Goal: Book appointment/travel/reservation: Register for event/course

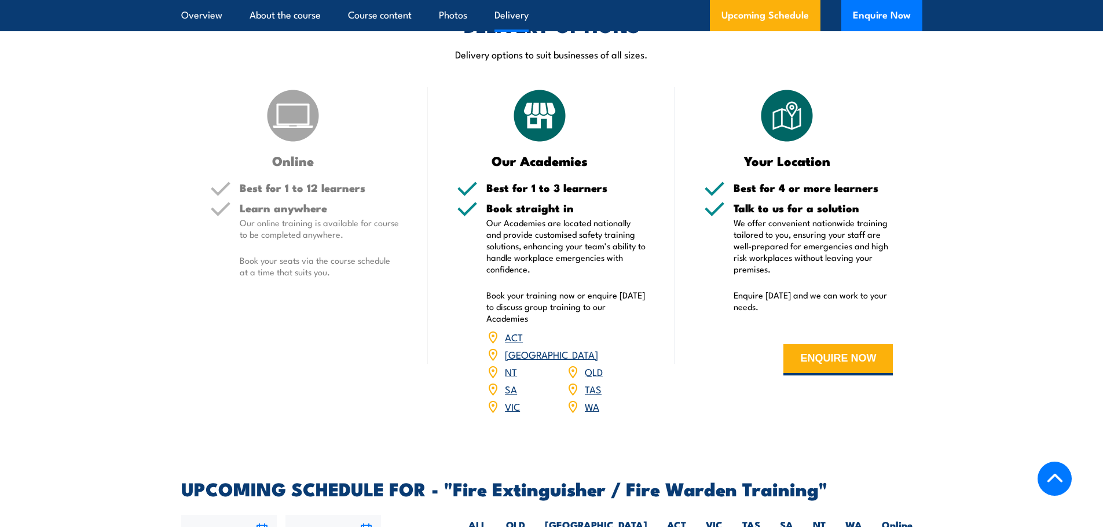
scroll to position [1843, 0]
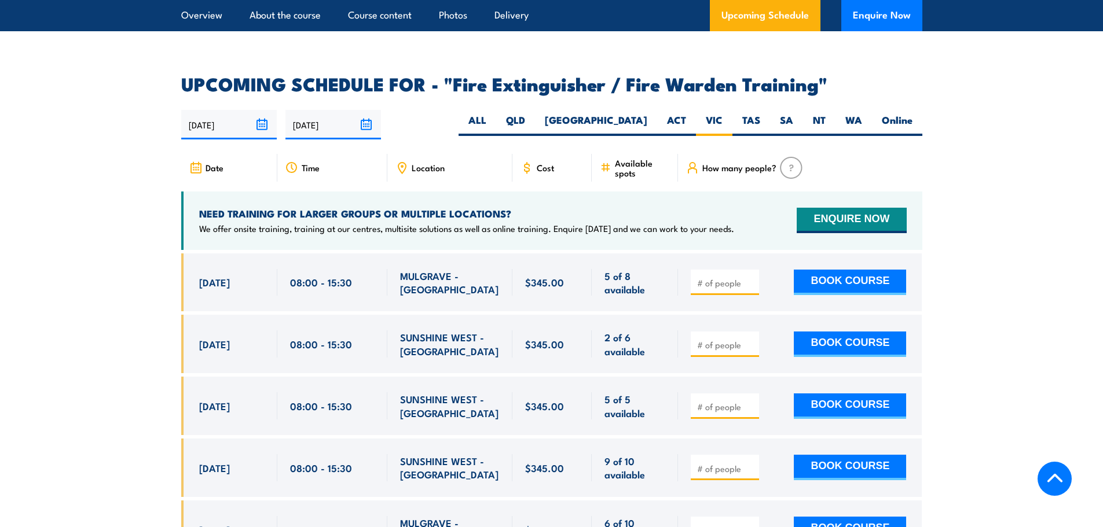
click at [486, 110] on div "23/09/2025 22/03/2026" at bounding box center [551, 125] width 741 height 30
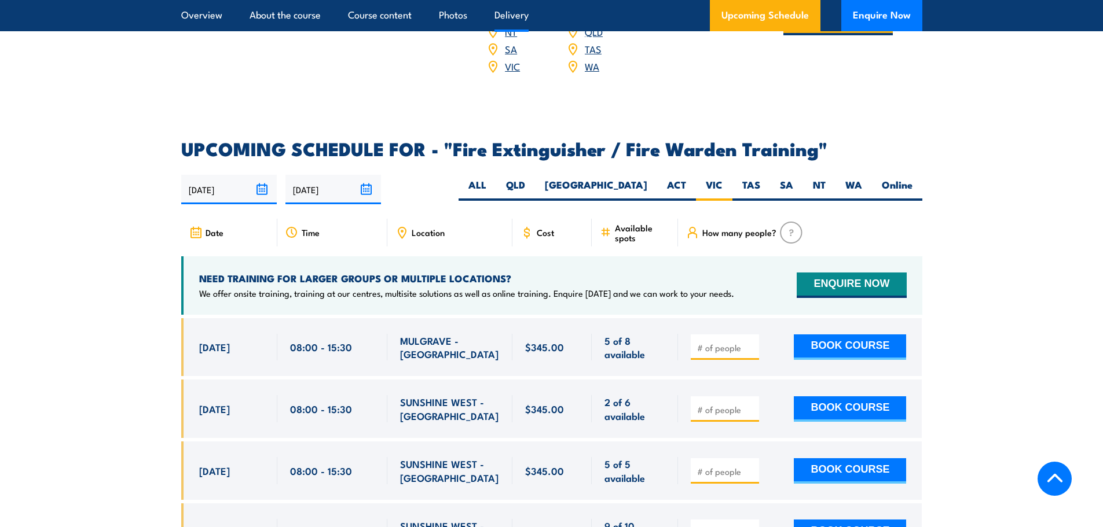
scroll to position [1612, 0]
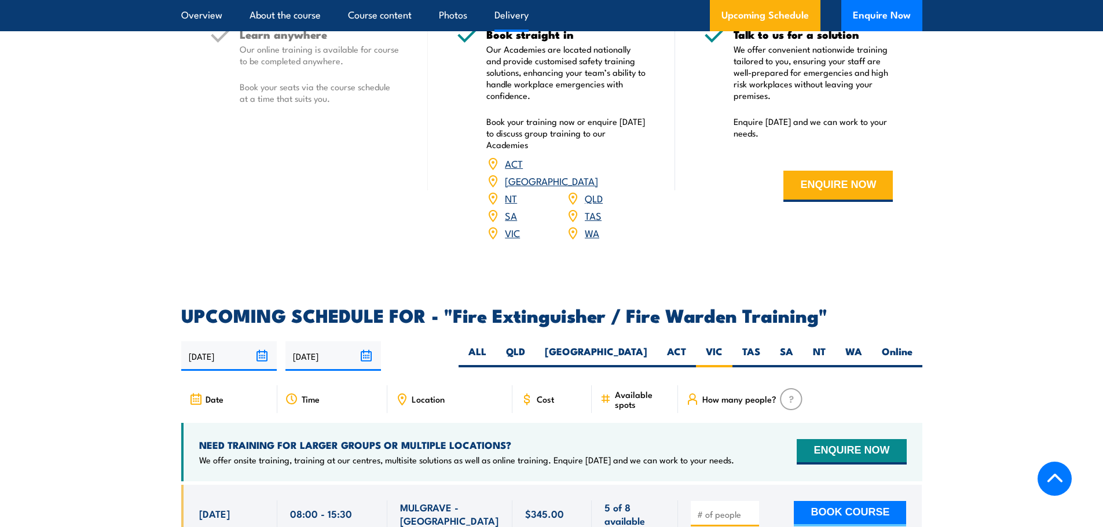
click at [473, 345] on div "23/09/2025 22/03/2026" at bounding box center [551, 357] width 741 height 30
click at [433, 346] on div "23/09/2025 22/03/2026" at bounding box center [551, 357] width 741 height 30
drag, startPoint x: 404, startPoint y: 331, endPoint x: 394, endPoint y: 258, distance: 74.2
click at [390, 247] on div "COURSES > Fire & Warden Training Fire Extinguisher/ Fire Warden TRAINING Our Fi…" at bounding box center [551, 167] width 1103 height 3558
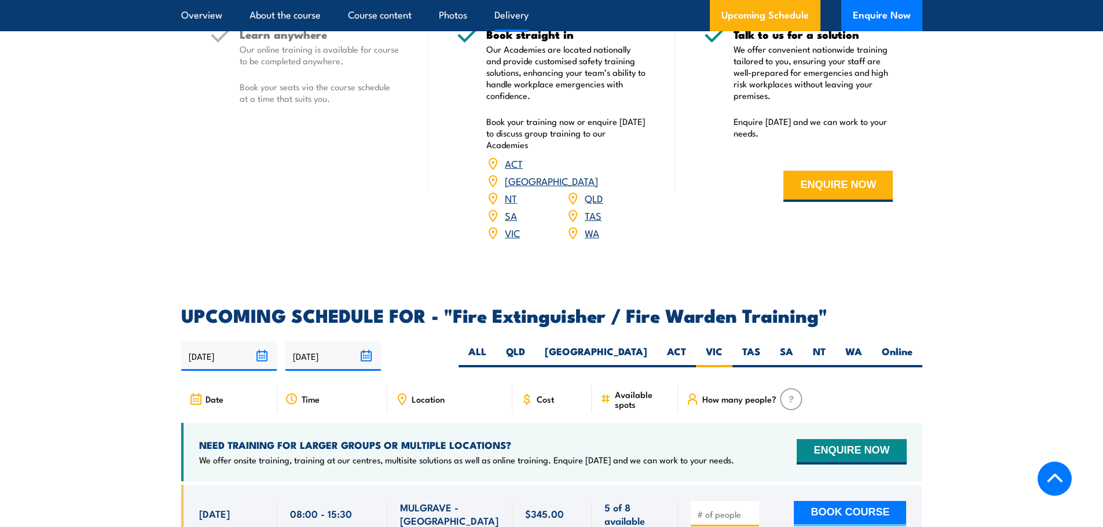
click at [449, 344] on div "23/09/2025 22/03/2026" at bounding box center [551, 357] width 741 height 30
click at [449, 343] on div "23/09/2025 22/03/2026" at bounding box center [551, 357] width 741 height 30
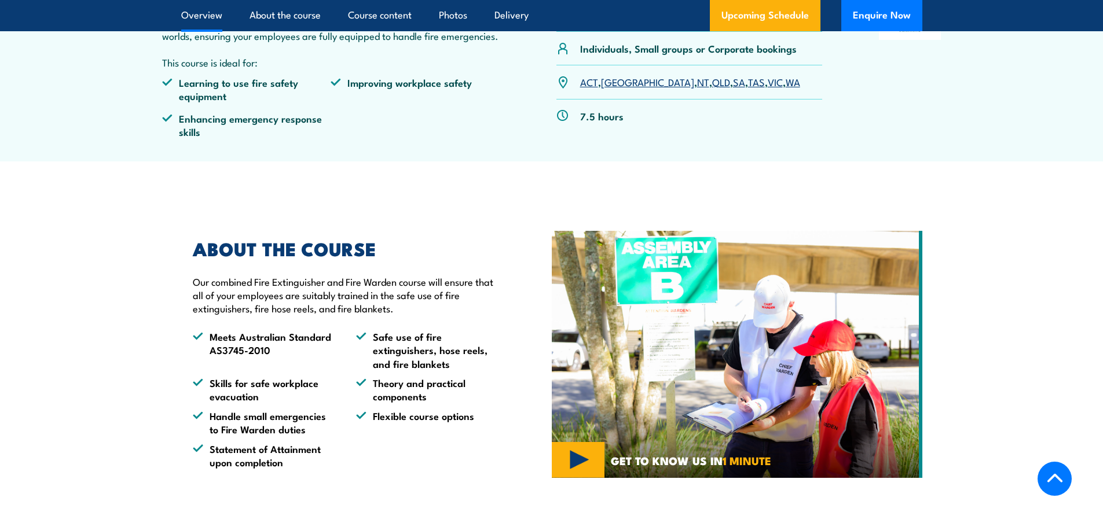
scroll to position [0, 0]
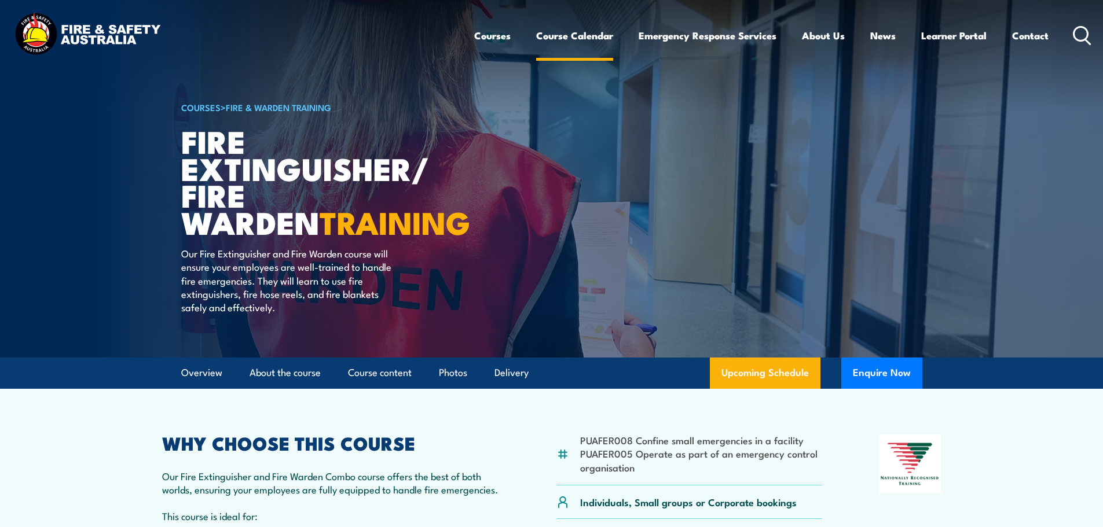
click at [572, 45] on link "Course Calendar" at bounding box center [574, 35] width 77 height 31
click at [574, 37] on link "Course Calendar" at bounding box center [574, 35] width 77 height 31
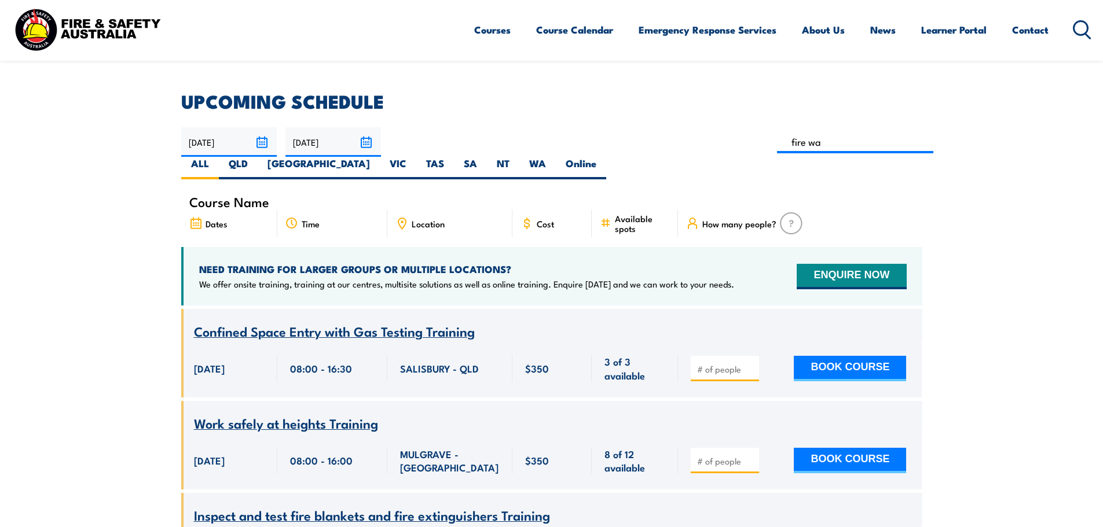
type input "Fire Warden / Chief Fire Warden Training"
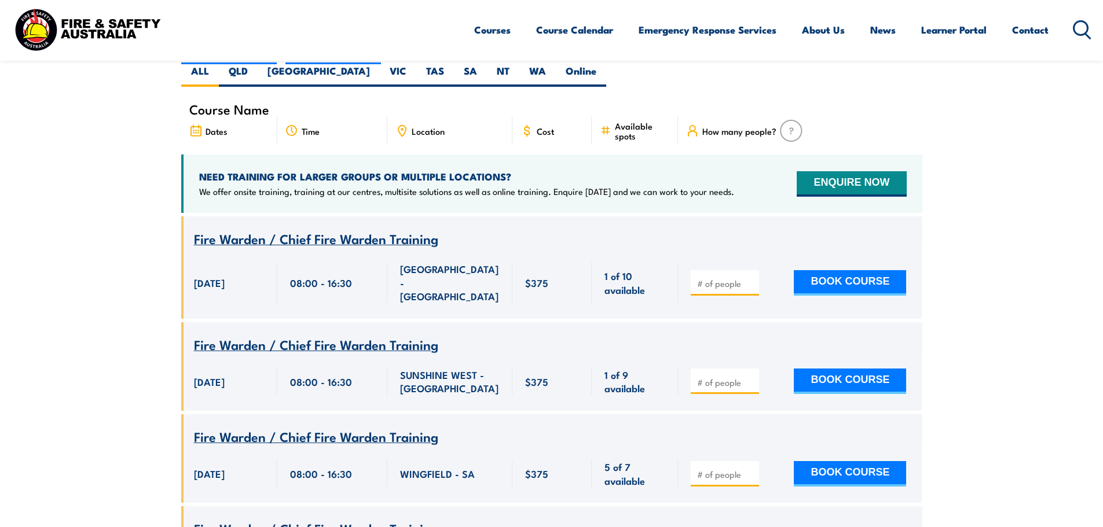
scroll to position [93, 0]
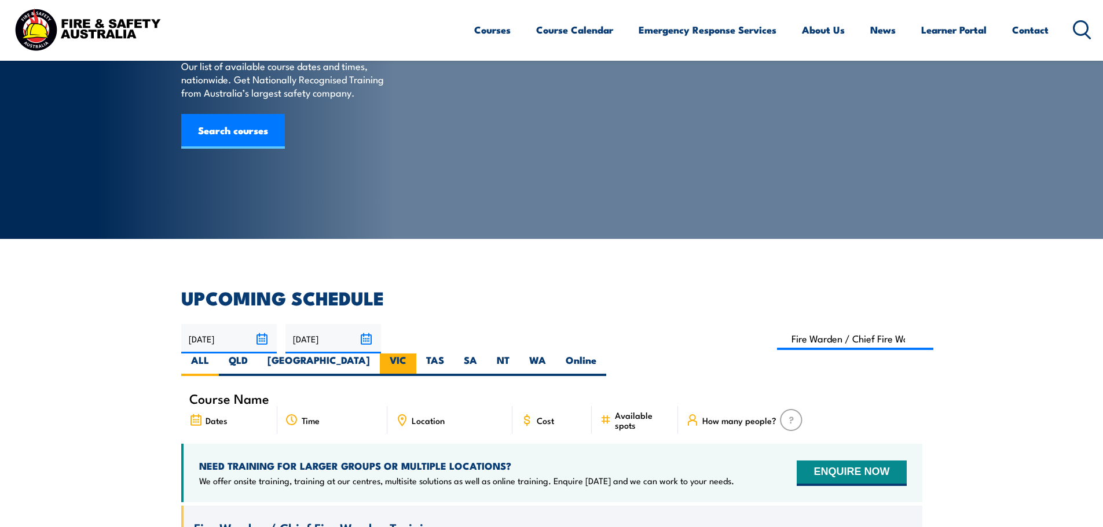
click at [416, 354] on label "VIC" at bounding box center [398, 365] width 36 height 23
click at [414, 354] on input "VIC" at bounding box center [410, 358] width 8 height 8
radio input "true"
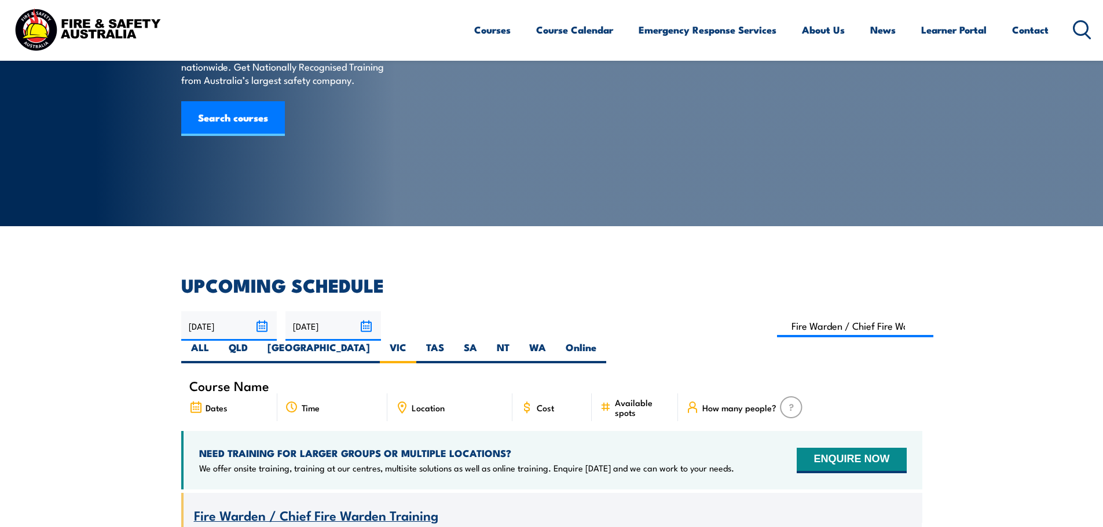
scroll to position [116, 0]
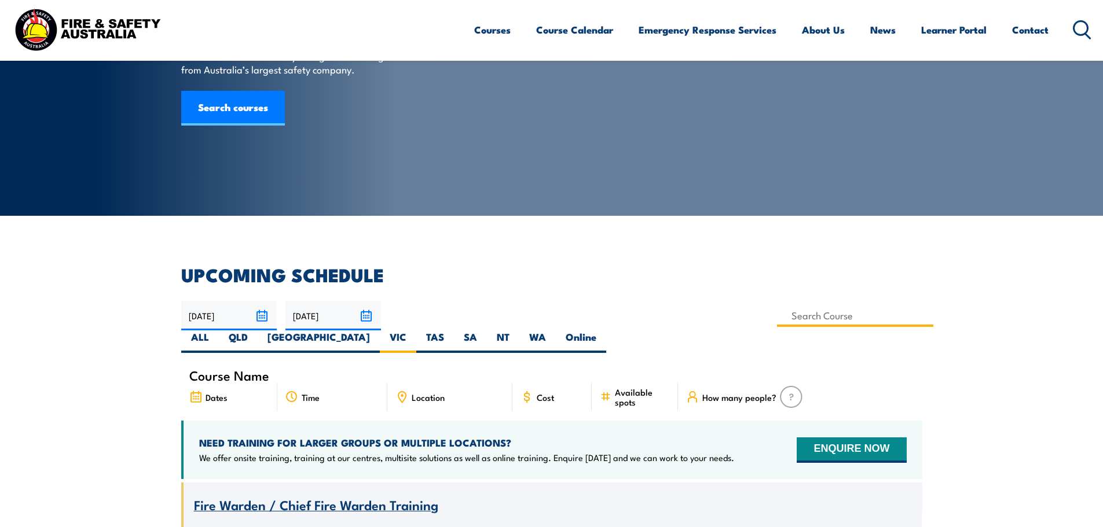
click at [777, 313] on input at bounding box center [855, 315] width 157 height 23
type input "Fire Warden Training"
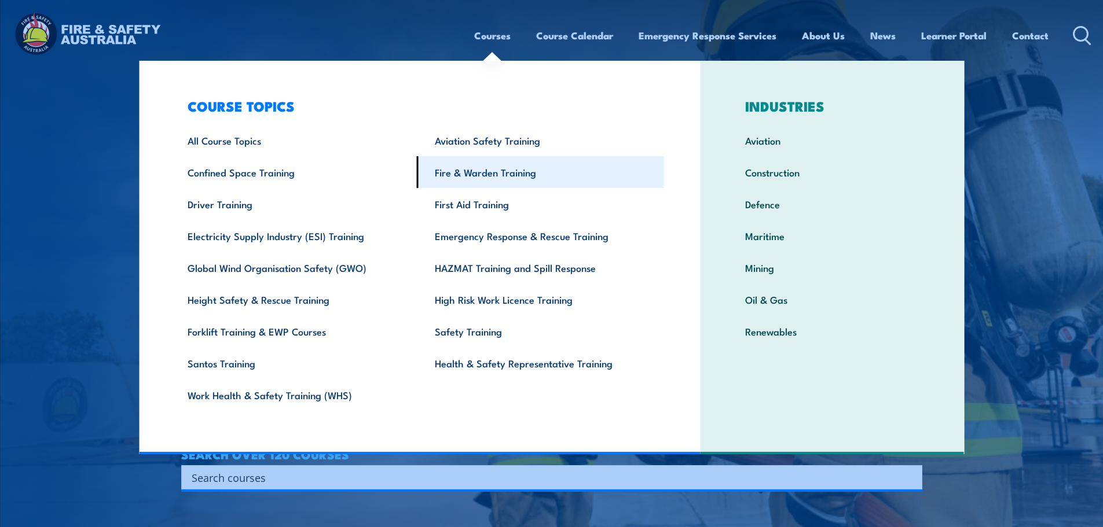
click at [486, 175] on link "Fire & Warden Training" at bounding box center [540, 172] width 247 height 32
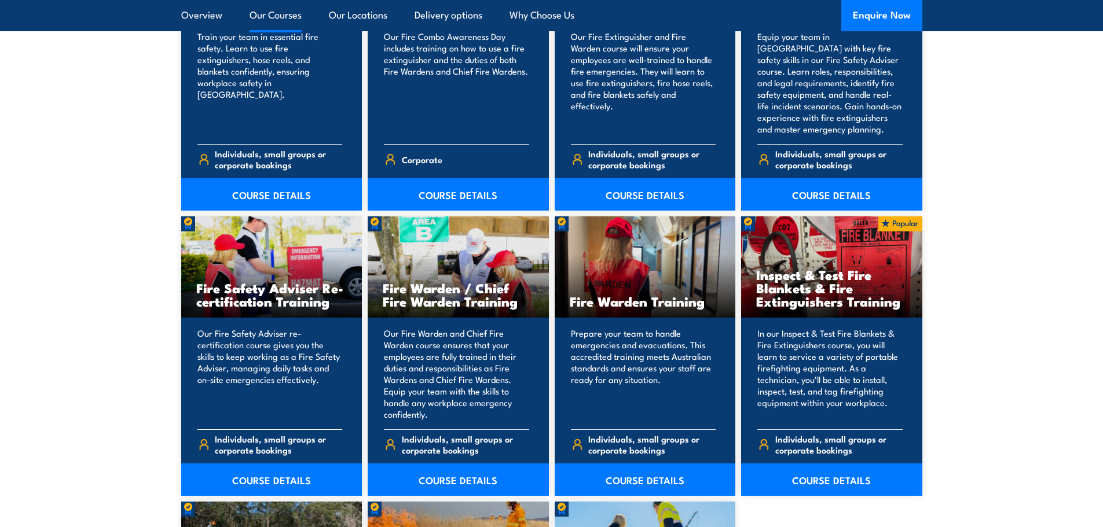
scroll to position [1389, 0]
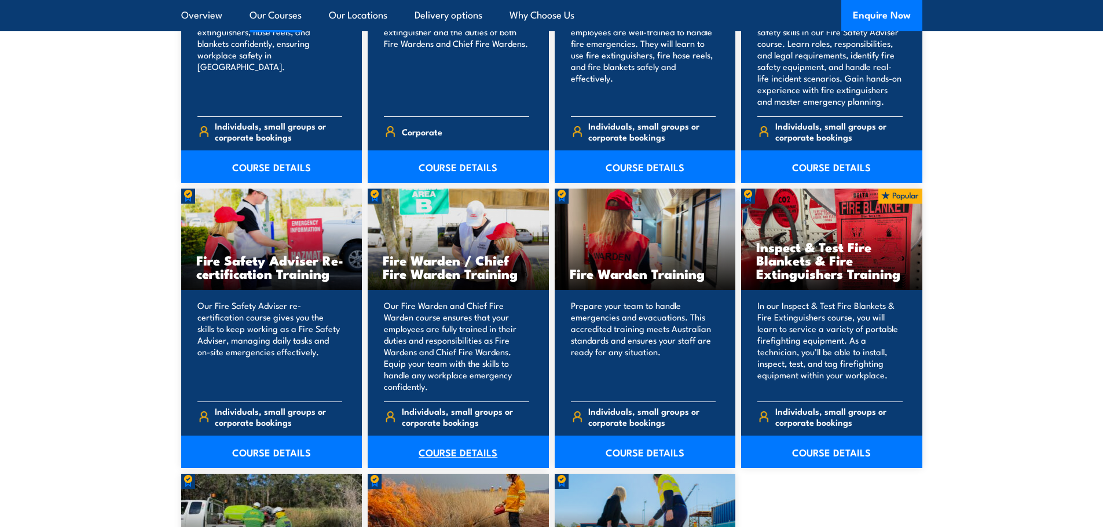
click at [454, 453] on link "COURSE DETAILS" at bounding box center [458, 452] width 181 height 32
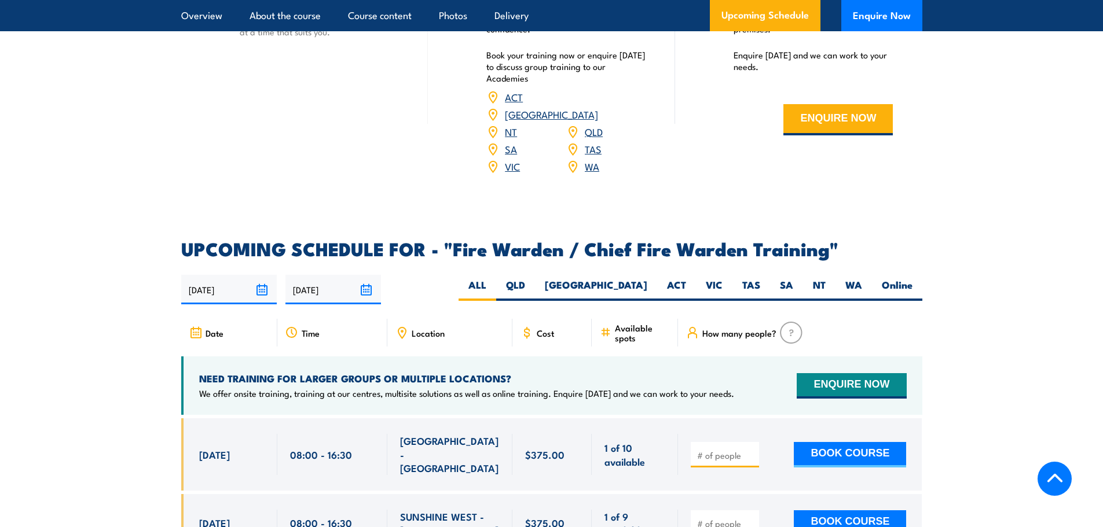
scroll to position [1910, 0]
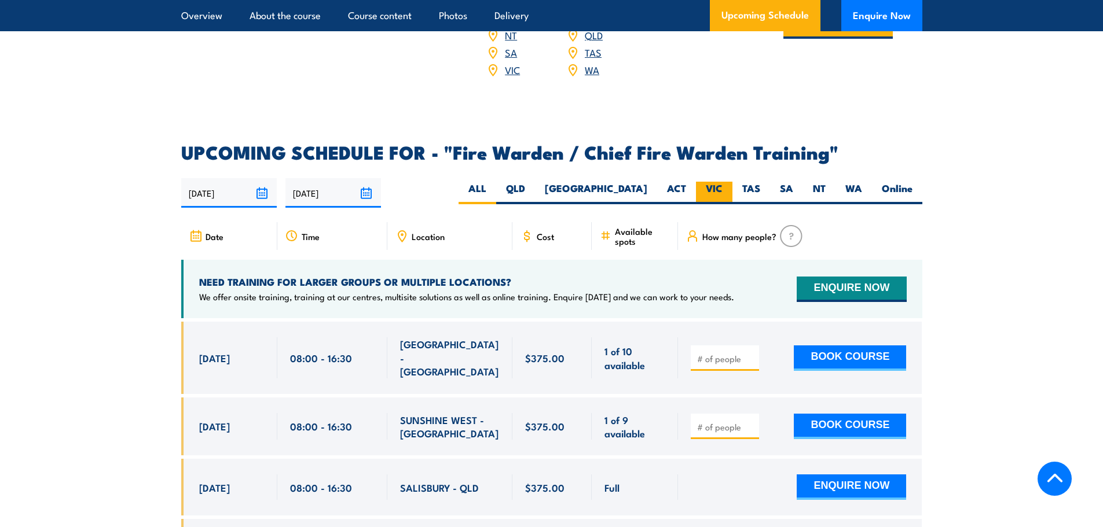
click at [711, 194] on label "VIC" at bounding box center [714, 193] width 36 height 23
click at [722, 189] on input "VIC" at bounding box center [726, 186] width 8 height 8
radio input "true"
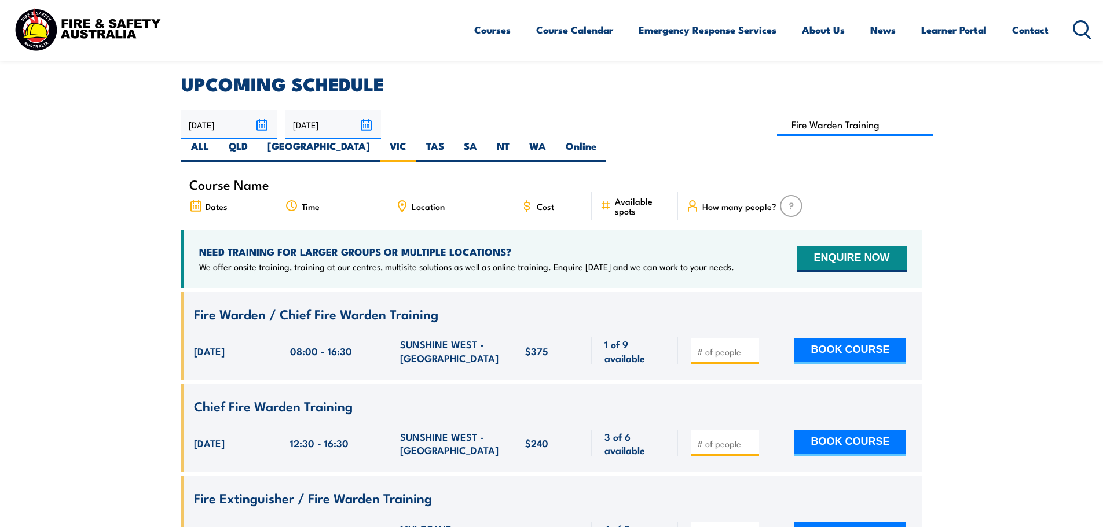
scroll to position [93, 0]
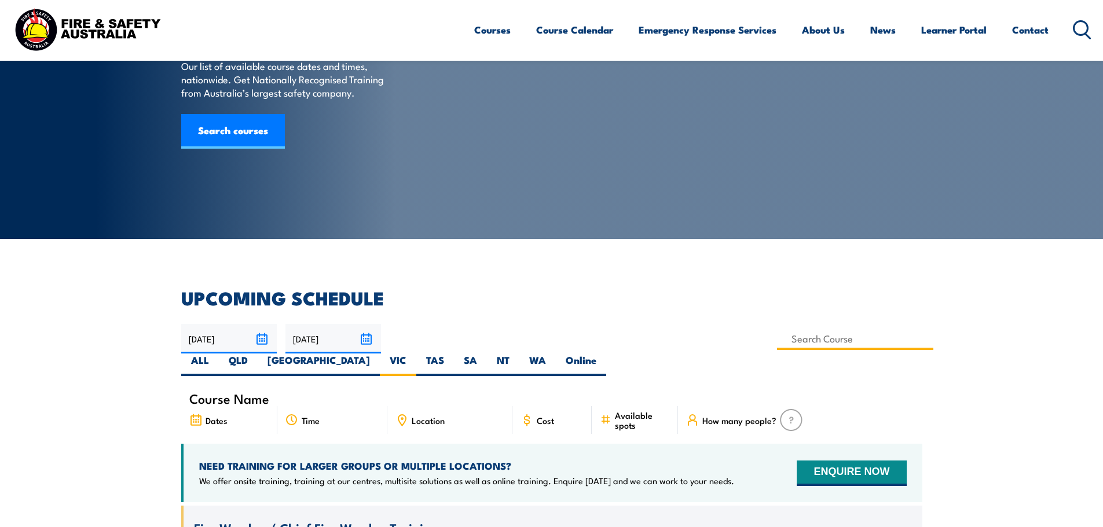
click at [777, 340] on input at bounding box center [855, 339] width 157 height 23
type input "Fire Warden Training"
drag, startPoint x: 498, startPoint y: 341, endPoint x: 505, endPoint y: 340, distance: 7.0
click at [777, 341] on input at bounding box center [855, 339] width 157 height 23
type input "Fire Warden Training"
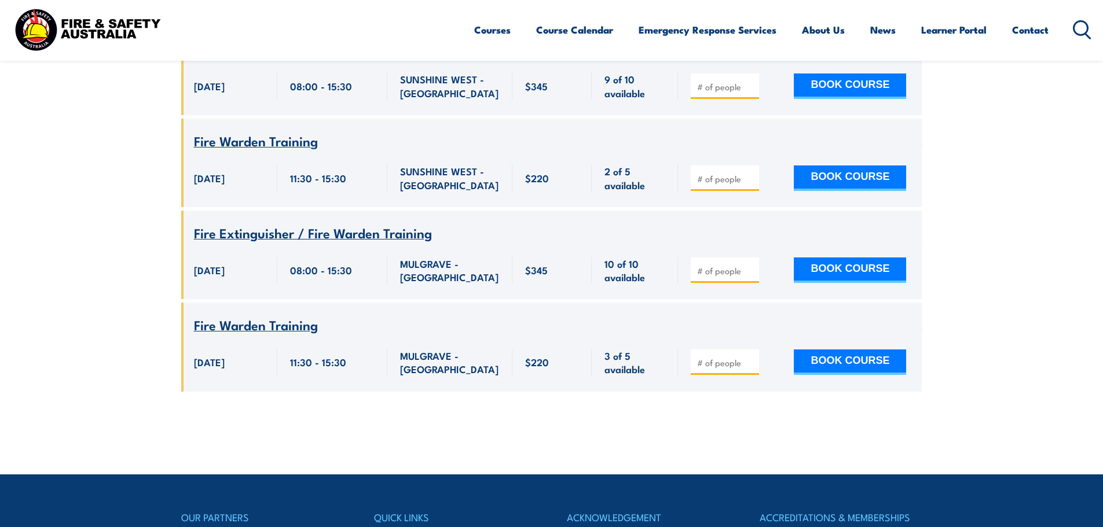
scroll to position [3103, 0]
